Goal: Find specific fact: Find specific fact

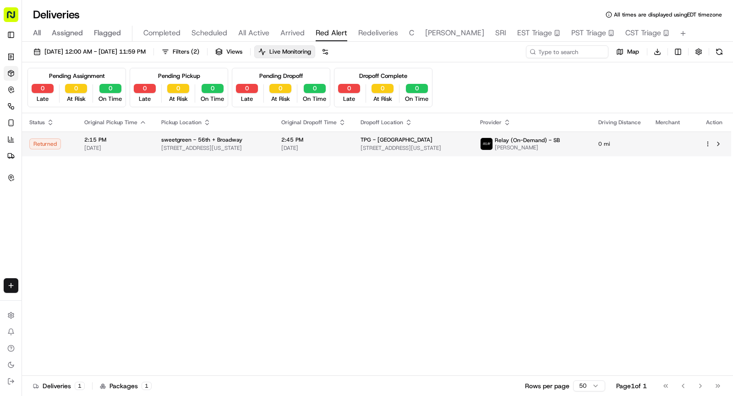
click at [246, 142] on div "sweetgreen - 56th + Broadway" at bounding box center [213, 139] width 105 height 7
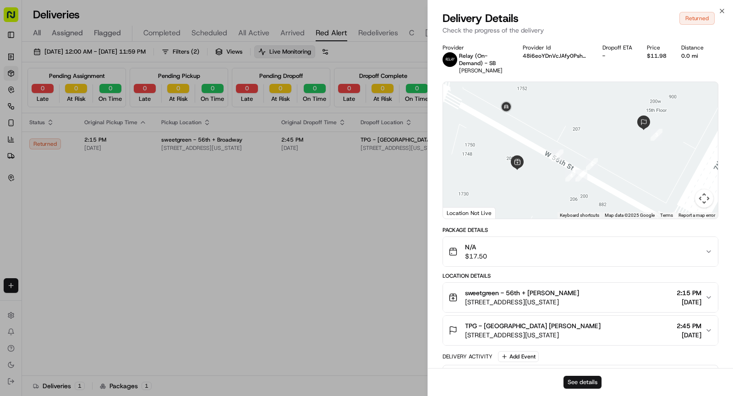
click at [589, 379] on button "See details" at bounding box center [582, 382] width 38 height 13
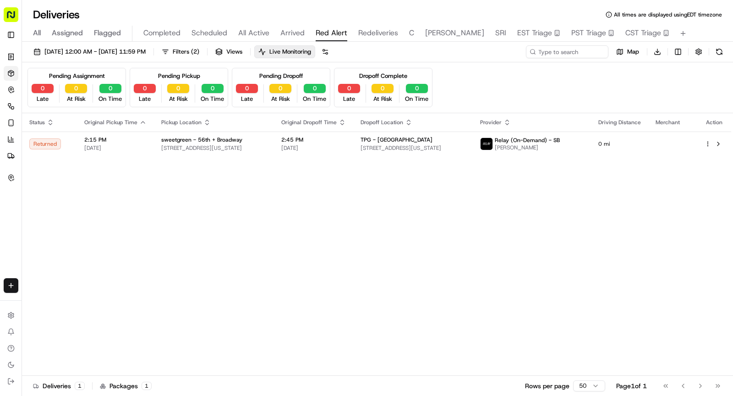
click at [301, 36] on span "Arrived" at bounding box center [292, 32] width 24 height 11
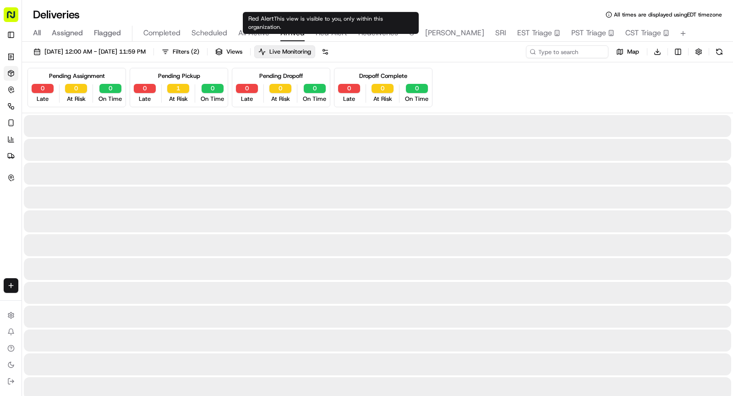
click at [291, 33] on span "Arrived" at bounding box center [292, 32] width 24 height 11
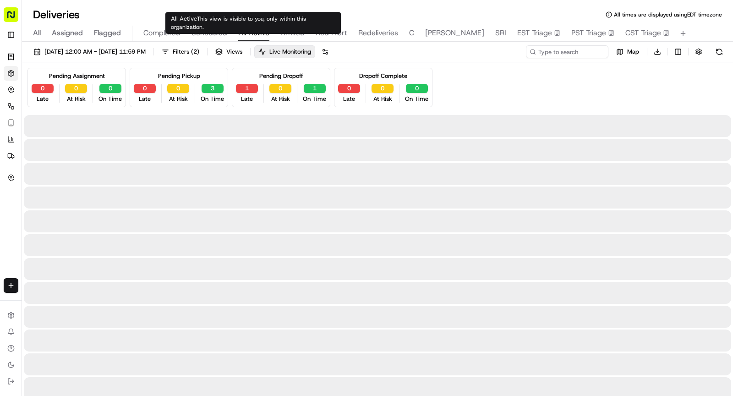
click at [249, 38] on button "All Active" at bounding box center [253, 34] width 31 height 16
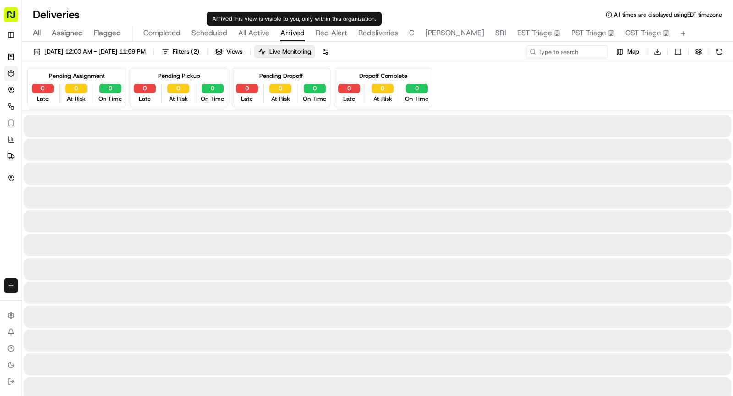
click at [289, 26] on button "Arrived" at bounding box center [292, 34] width 24 height 16
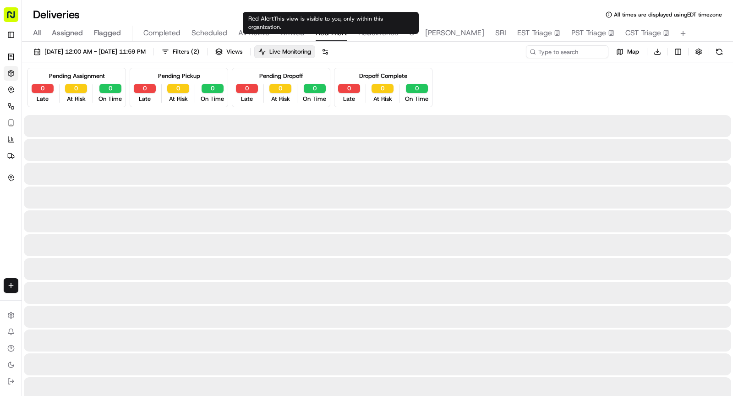
click at [337, 27] on body "Sharebite [PERSON_NAME][EMAIL_ADDRESS][DOMAIN_NAME] Toggle Sidebar Orders Deliv…" at bounding box center [366, 198] width 733 height 396
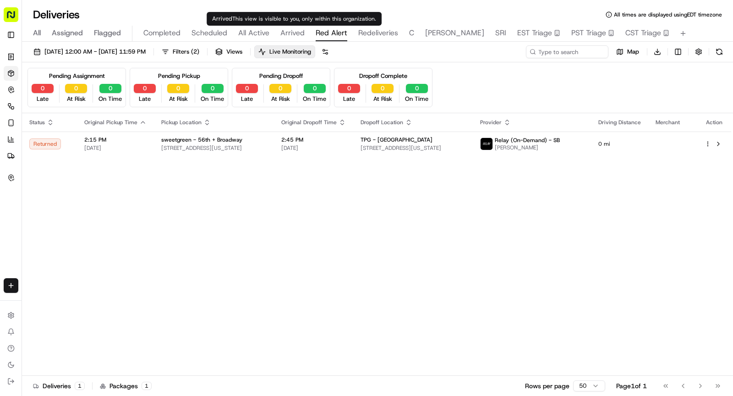
click at [294, 33] on span "Arrived" at bounding box center [292, 32] width 24 height 11
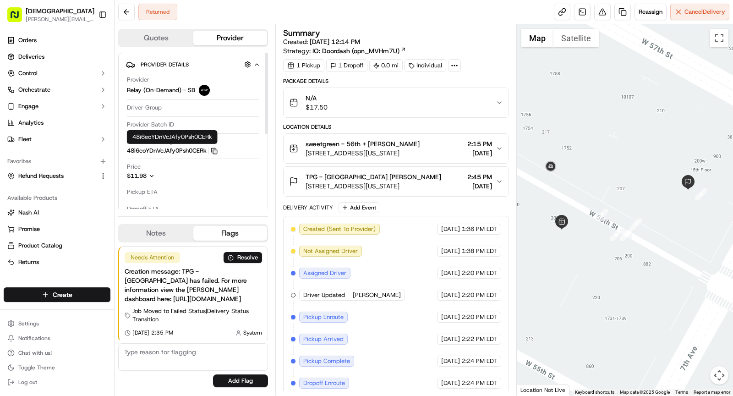
click at [215, 150] on icon "button" at bounding box center [214, 151] width 7 height 7
click at [454, 65] on icon at bounding box center [454, 65] width 8 height 8
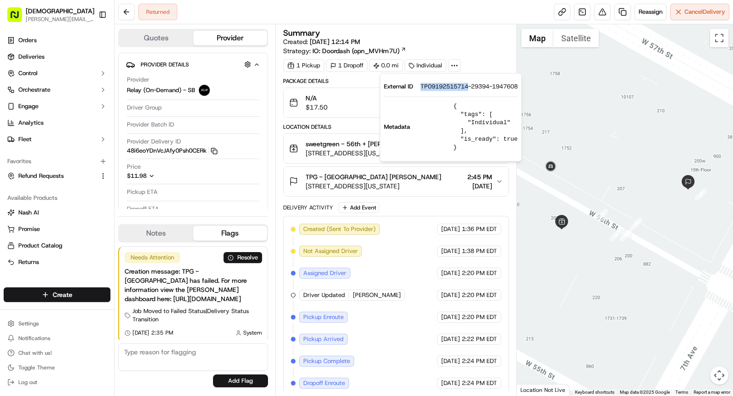
drag, startPoint x: 421, startPoint y: 87, endPoint x: 468, endPoint y: 88, distance: 47.2
click at [468, 88] on span "TP09192515714-29394-1947608" at bounding box center [469, 86] width 97 height 8
copy span "TP09192515714"
click at [339, 144] on span "sweetgreen - 56th + [PERSON_NAME]" at bounding box center [363, 143] width 114 height 9
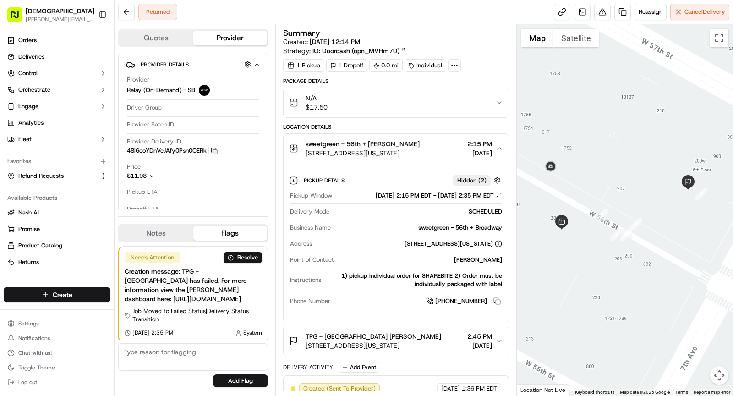
click at [442, 224] on div "sweetgreen - 56th + Broadway" at bounding box center [418, 228] width 168 height 8
copy div "sweetgreen - 56th + Broadway"
click at [381, 141] on span "sweetgreen - 56th + [PERSON_NAME]" at bounding box center [363, 143] width 114 height 9
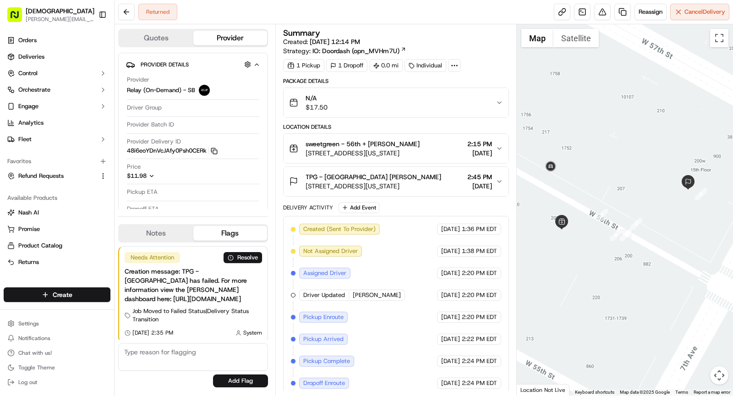
click at [398, 182] on span "[STREET_ADDRESS][US_STATE]" at bounding box center [374, 185] width 136 height 9
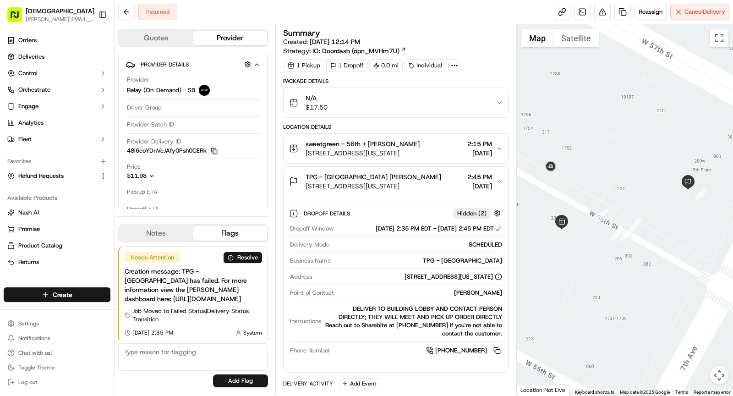
click at [487, 290] on div "Sarah Borok" at bounding box center [420, 293] width 164 height 8
copy div "Sarah Borok"
click at [392, 178] on div "TPG - [GEOGRAPHIC_DATA] [PERSON_NAME]" at bounding box center [374, 176] width 136 height 9
